Goal: Navigation & Orientation: Find specific page/section

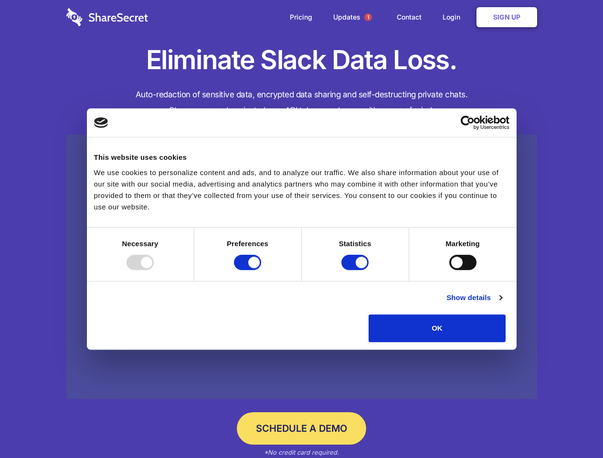
click at [154, 270] on div at bounding box center [139, 262] width 27 height 15
click at [261, 270] on input "Preferences" at bounding box center [247, 262] width 27 height 15
checkbox input "false"
click at [356, 270] on input "Statistics" at bounding box center [354, 262] width 27 height 15
checkbox input "false"
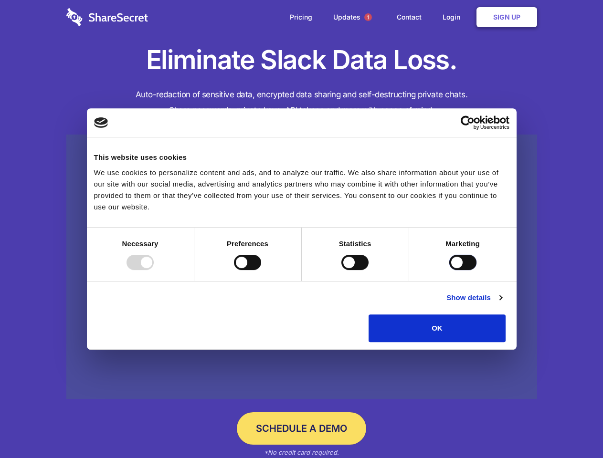
click at [449, 270] on input "Marketing" at bounding box center [462, 262] width 27 height 15
checkbox input "true"
click at [502, 303] on link "Show details" at bounding box center [473, 297] width 55 height 11
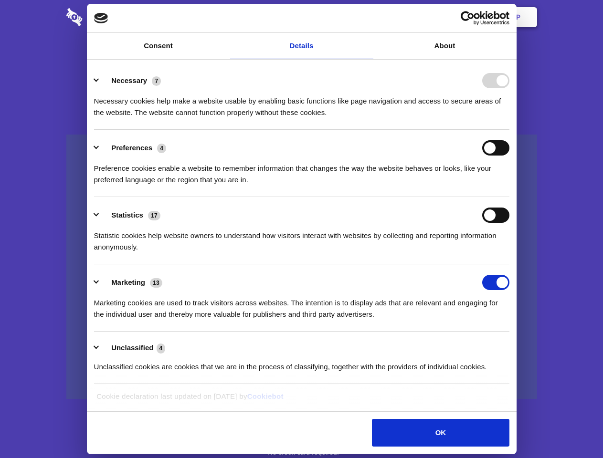
click at [509, 130] on li "Necessary 7 Necessary cookies help make a website usable by enabling basic func…" at bounding box center [301, 96] width 415 height 67
click at [367, 17] on span "1" at bounding box center [368, 17] width 8 height 8
